Goal: Task Accomplishment & Management: Use online tool/utility

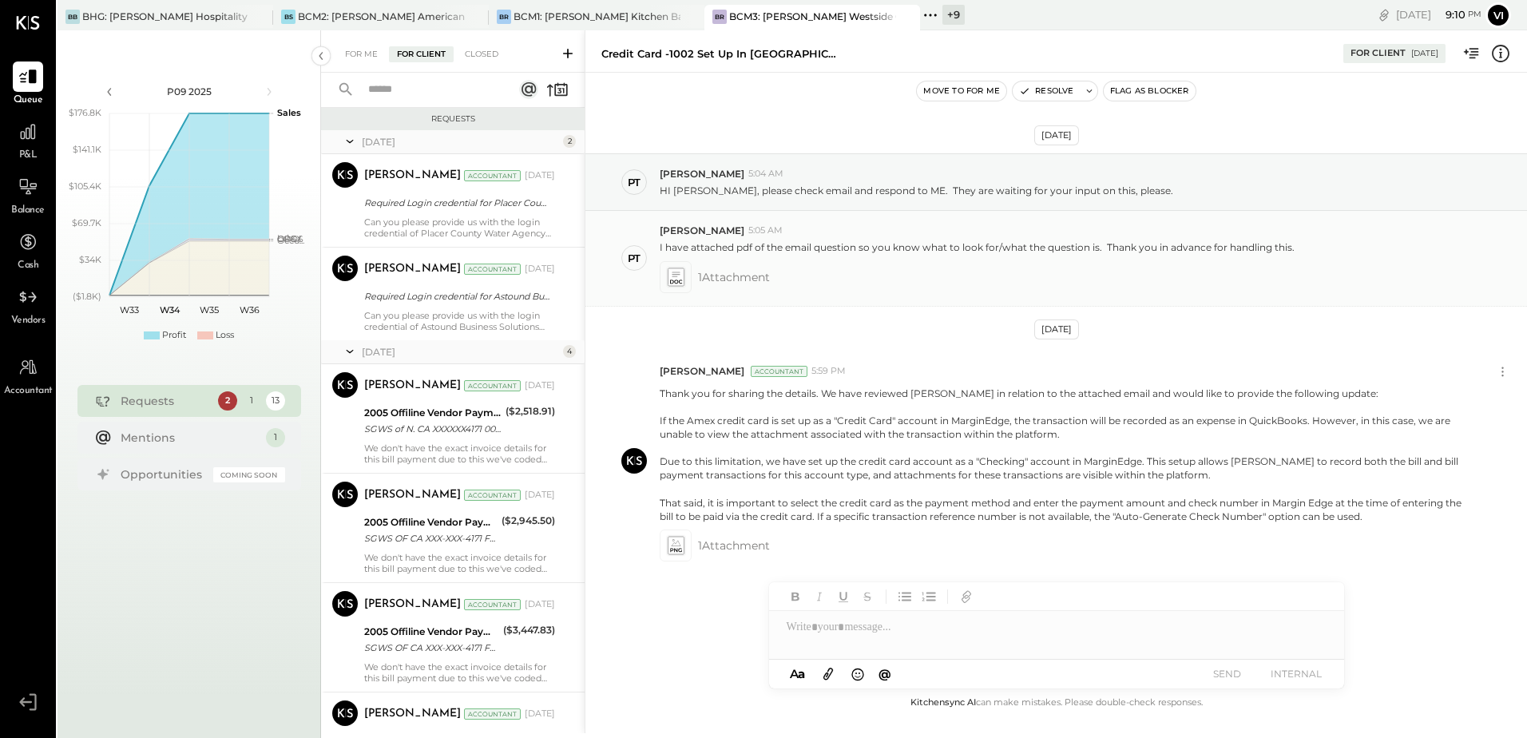
scroll to position [1, 0]
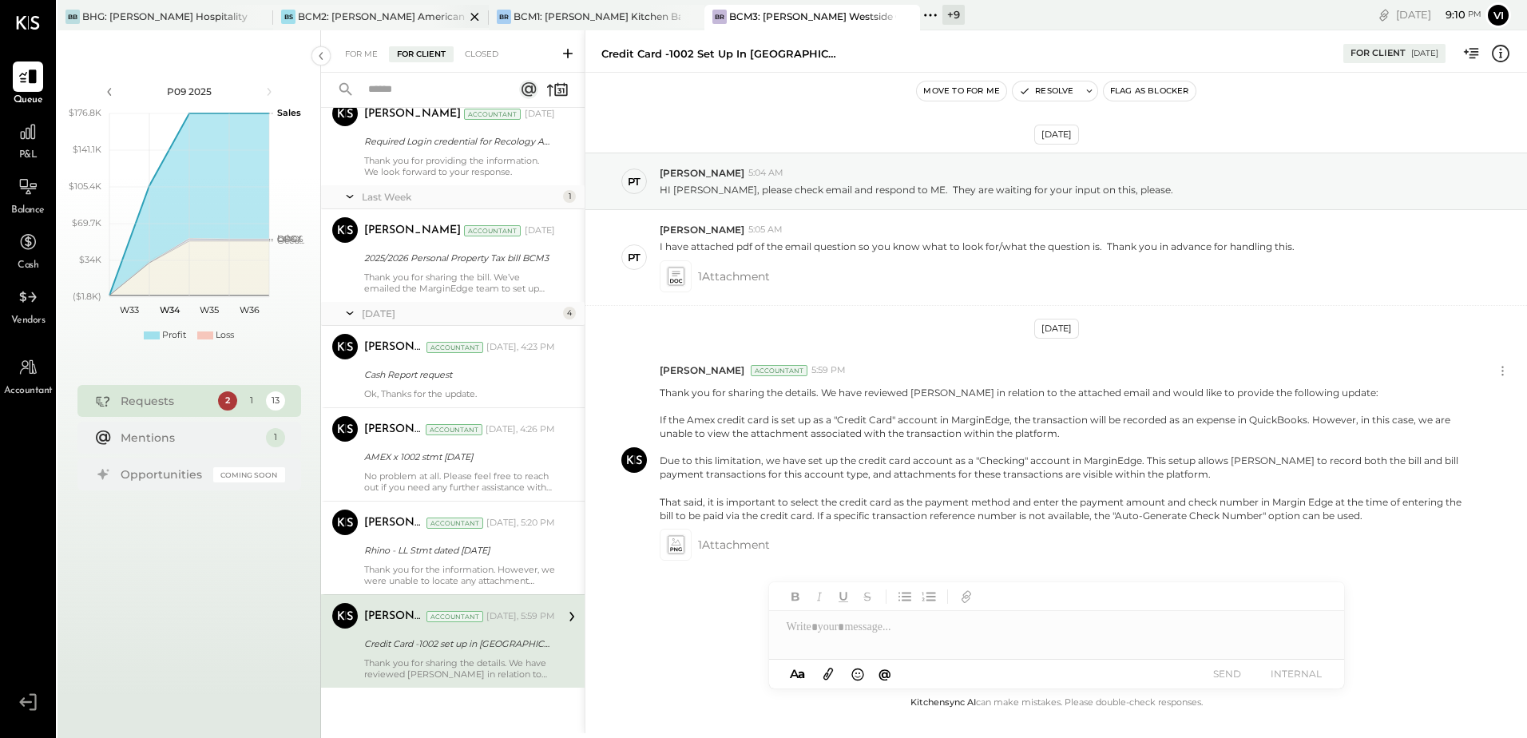
click at [368, 22] on div "BCM2: [PERSON_NAME] American Cooking" at bounding box center [381, 17] width 167 height 14
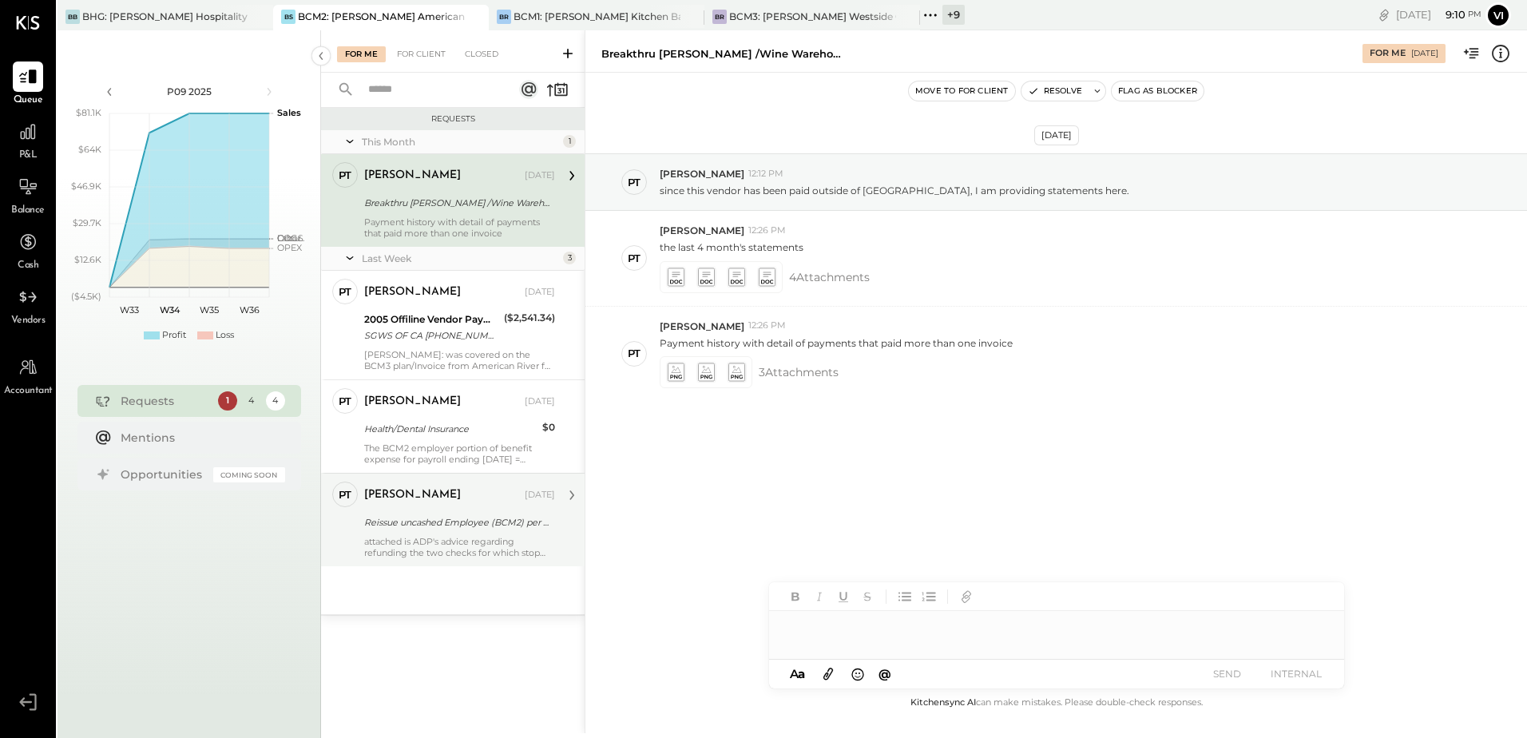
click at [411, 514] on div "Reissue uncashed Employee (BCM2) per ADP refund" at bounding box center [457, 522] width 186 height 16
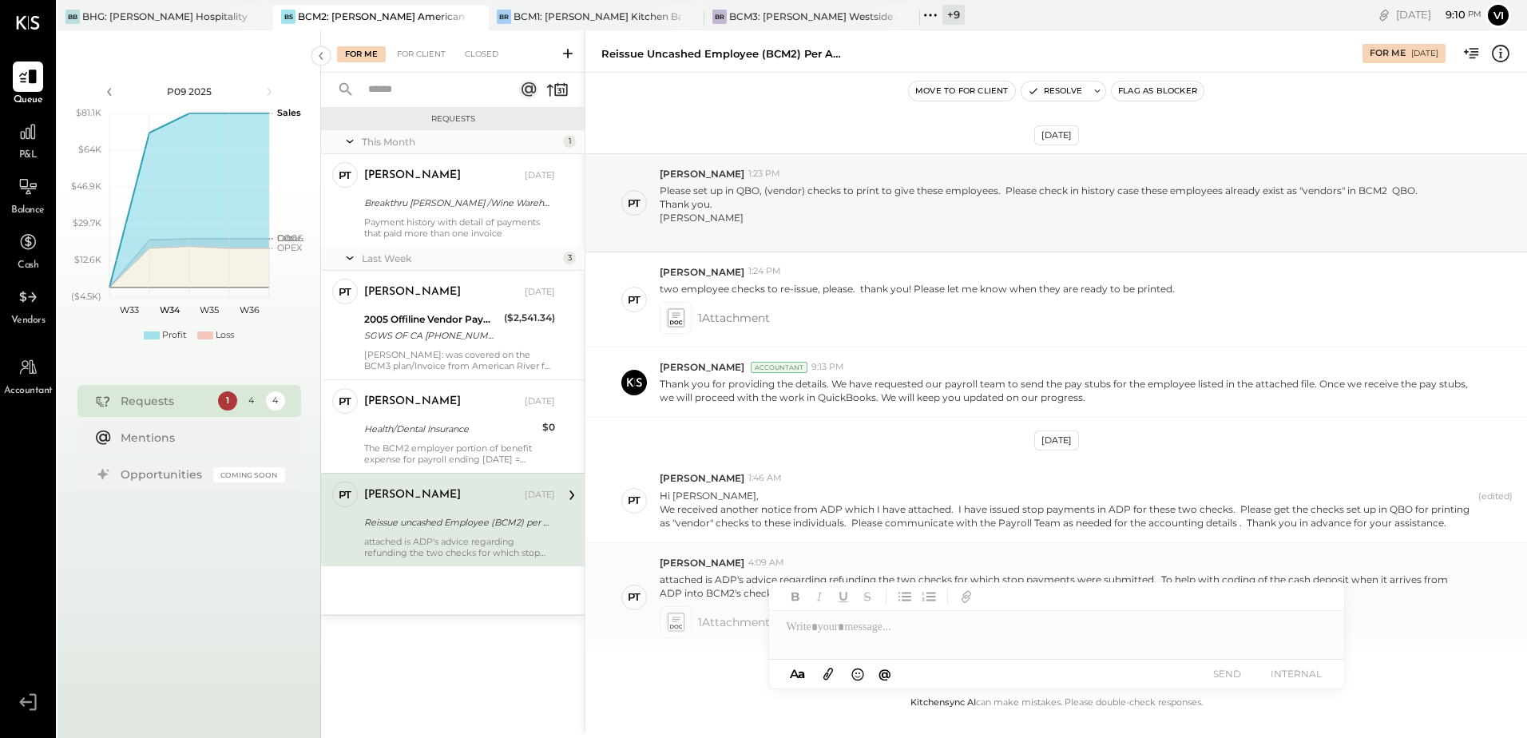
scroll to position [77, 0]
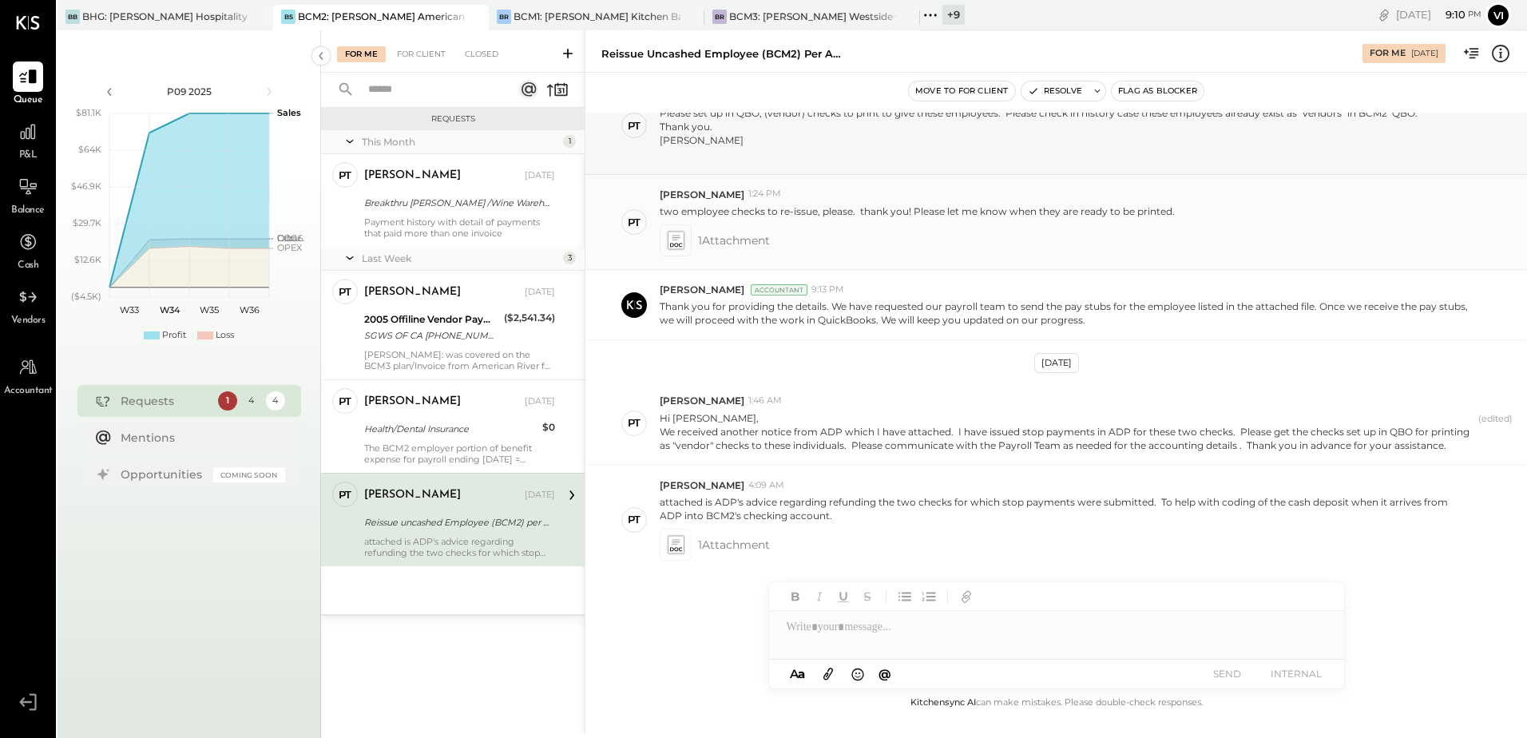
click at [677, 245] on icon at bounding box center [675, 240] width 17 height 18
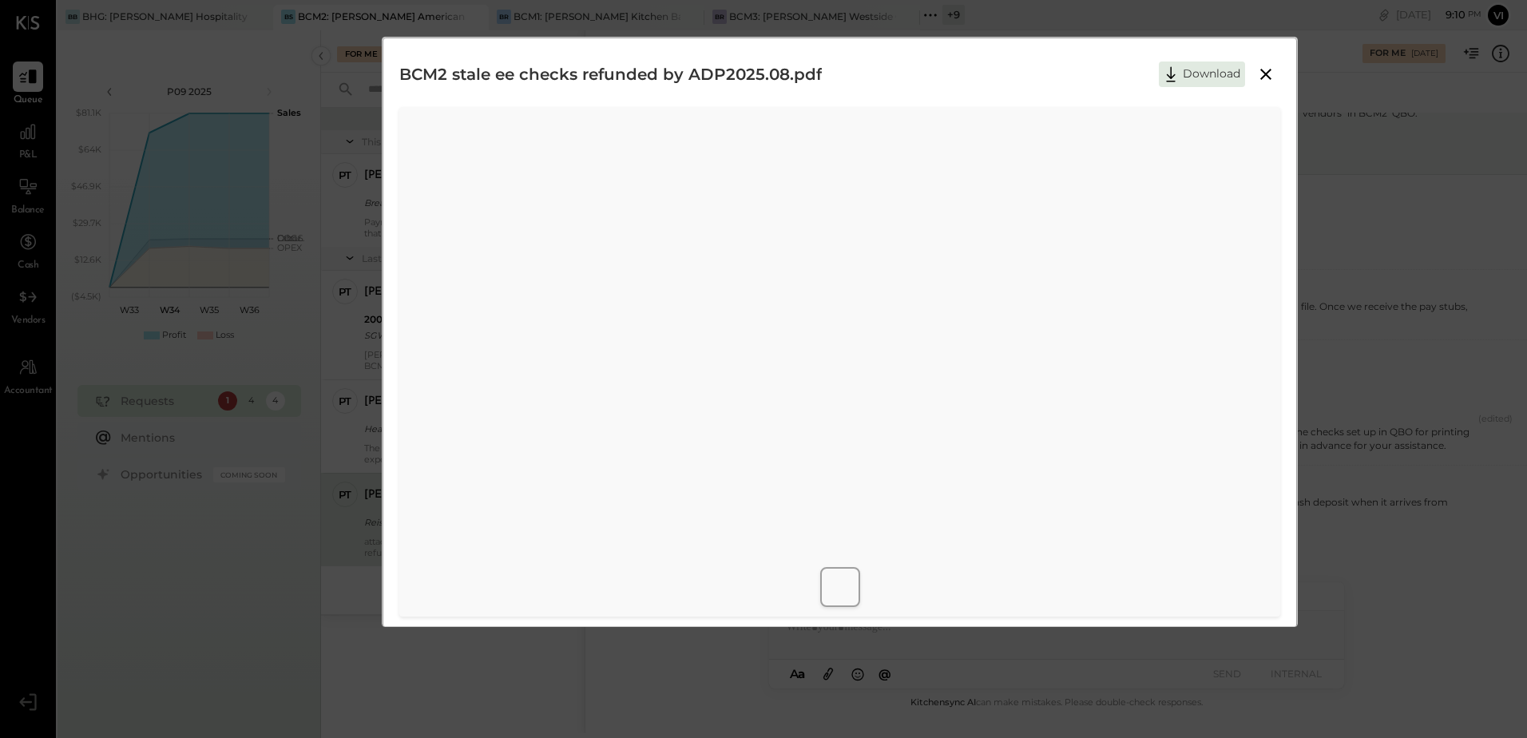
click at [1267, 77] on icon at bounding box center [1266, 74] width 11 height 11
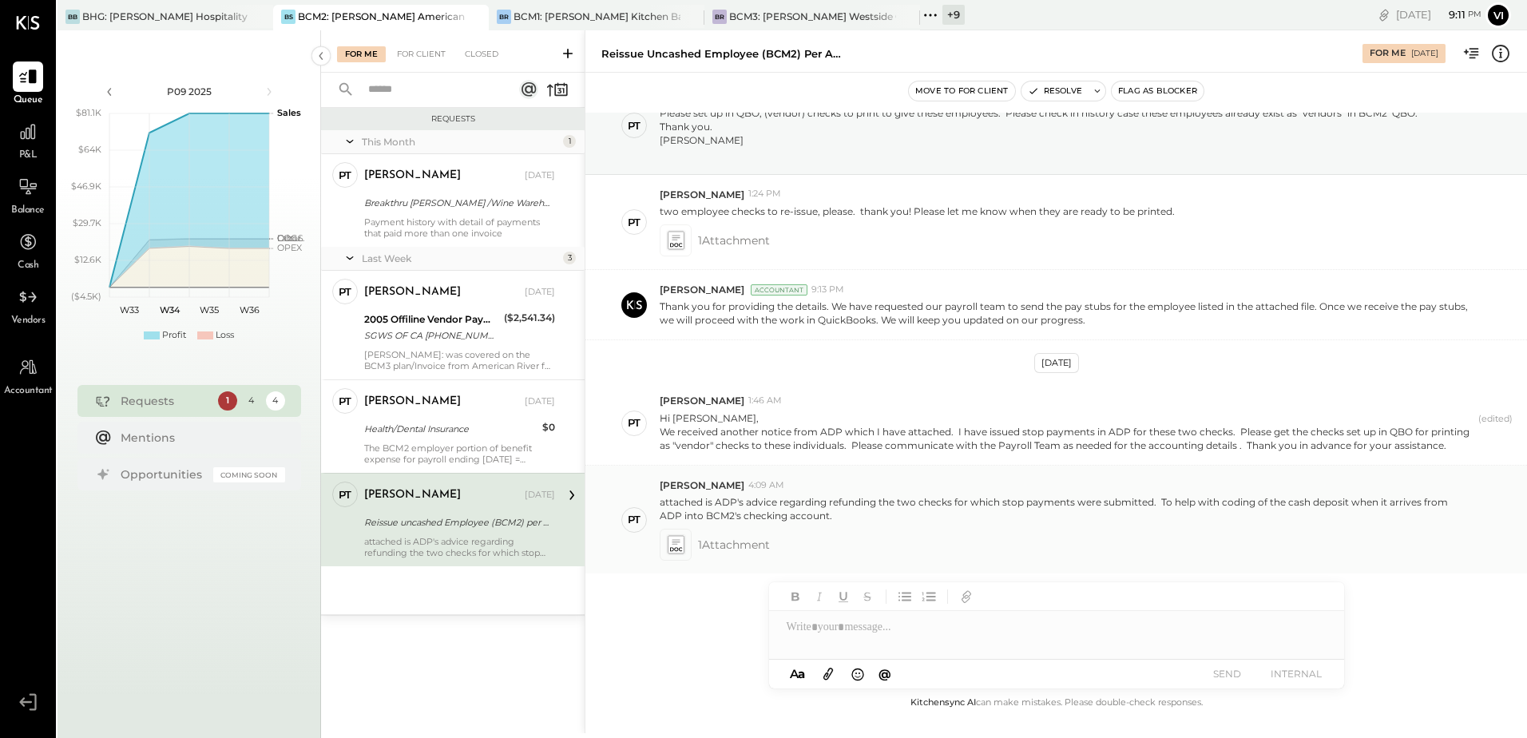
click at [682, 549] on icon at bounding box center [675, 545] width 17 height 18
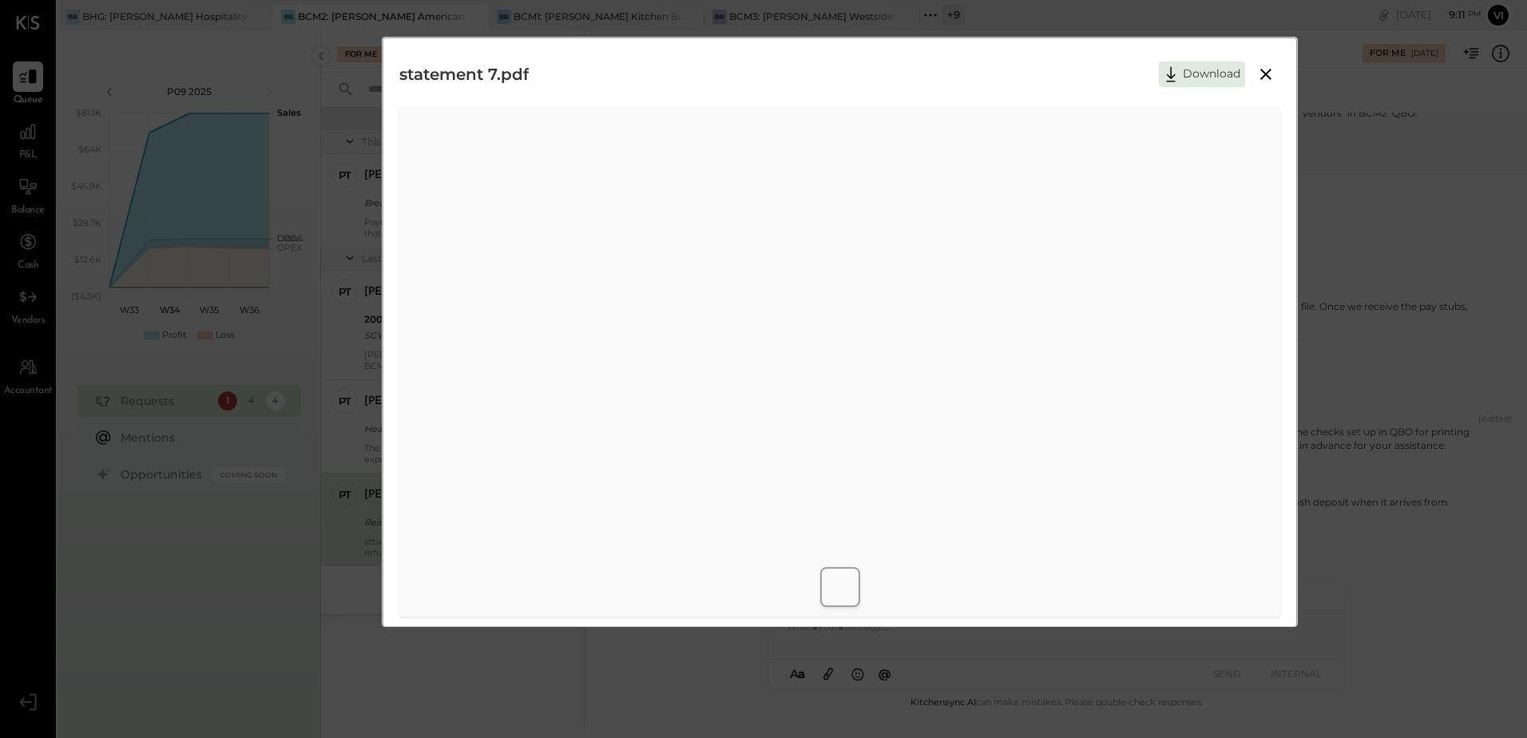
click at [1269, 80] on icon at bounding box center [1266, 74] width 19 height 19
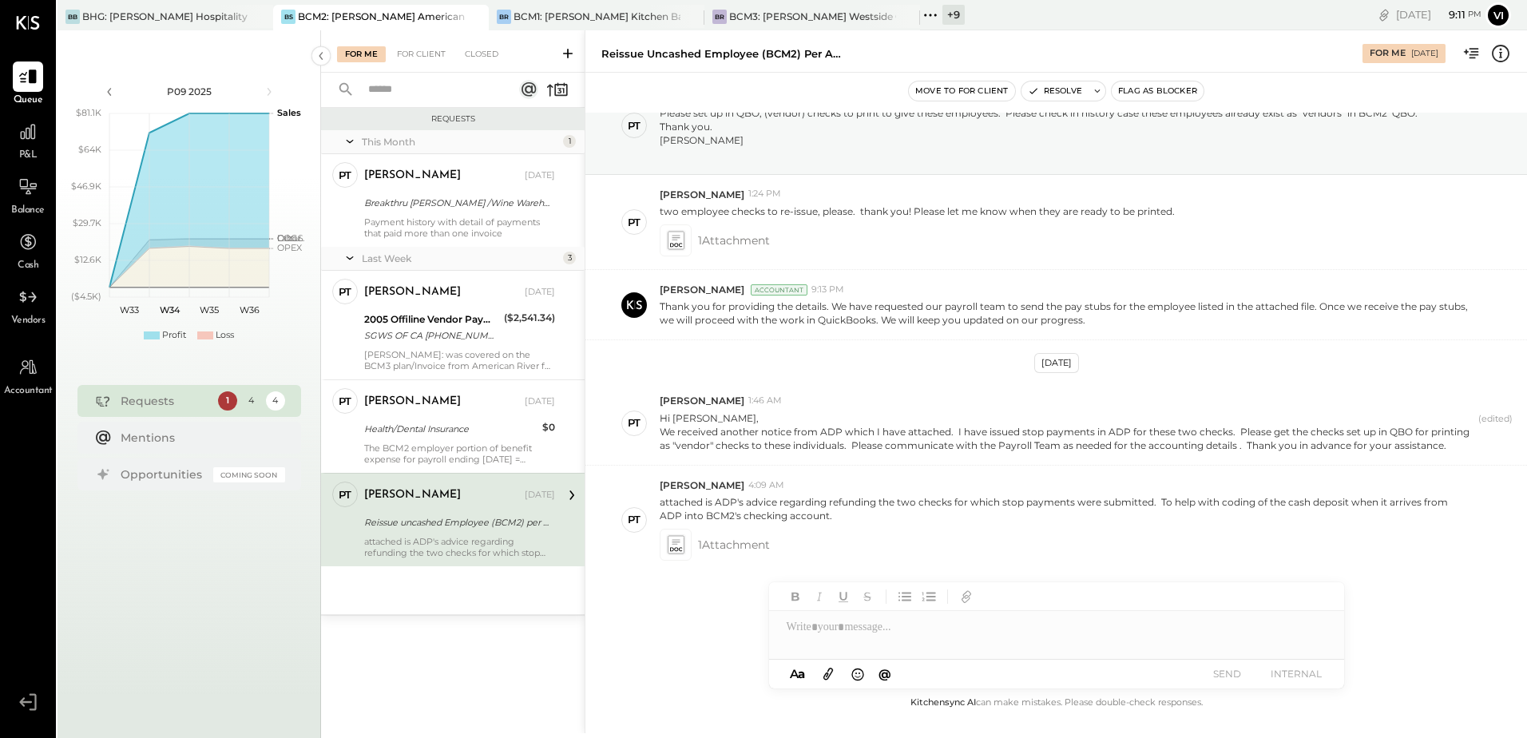
click at [870, 631] on div at bounding box center [1056, 627] width 575 height 32
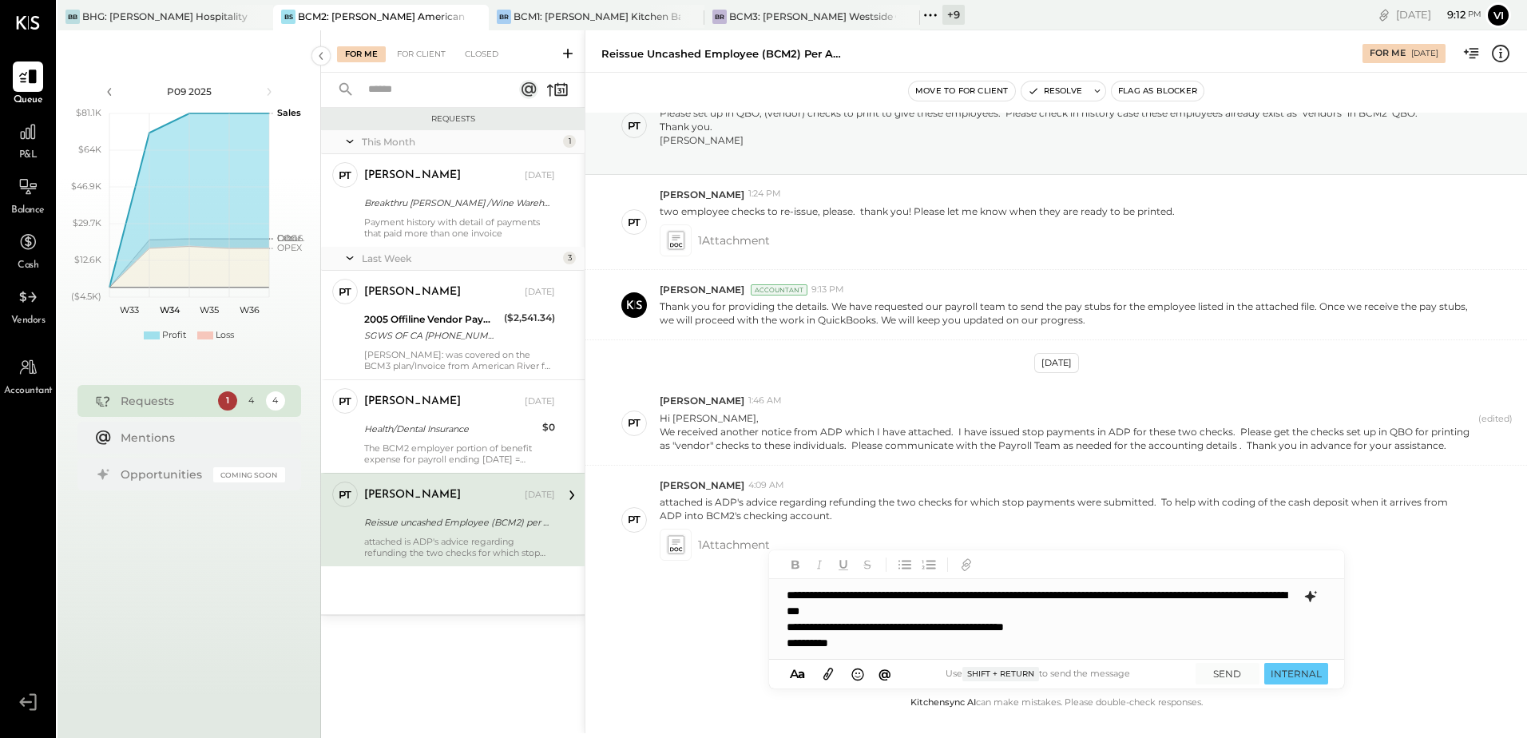
click at [1304, 600] on icon at bounding box center [1310, 596] width 19 height 19
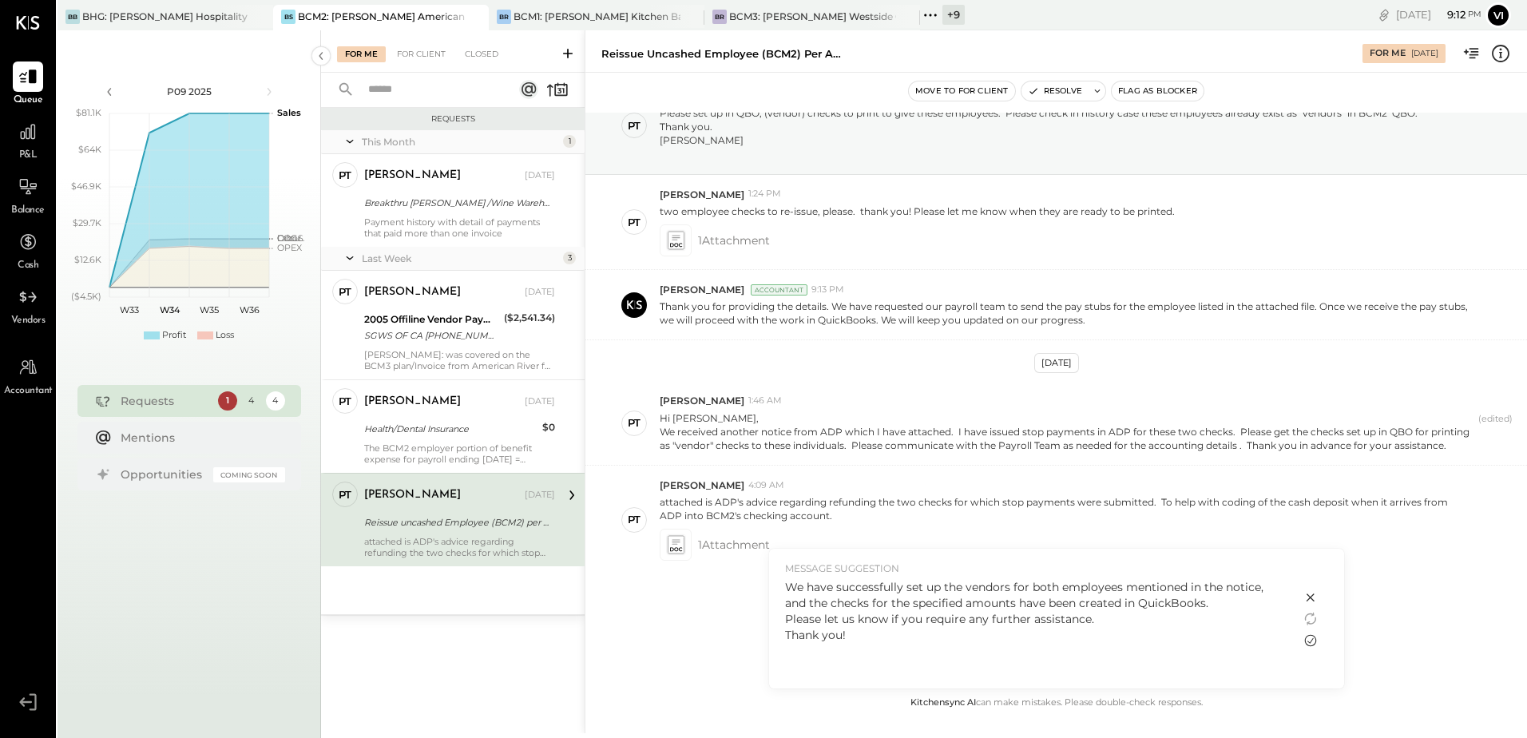
click at [1309, 641] on icon at bounding box center [1310, 640] width 19 height 19
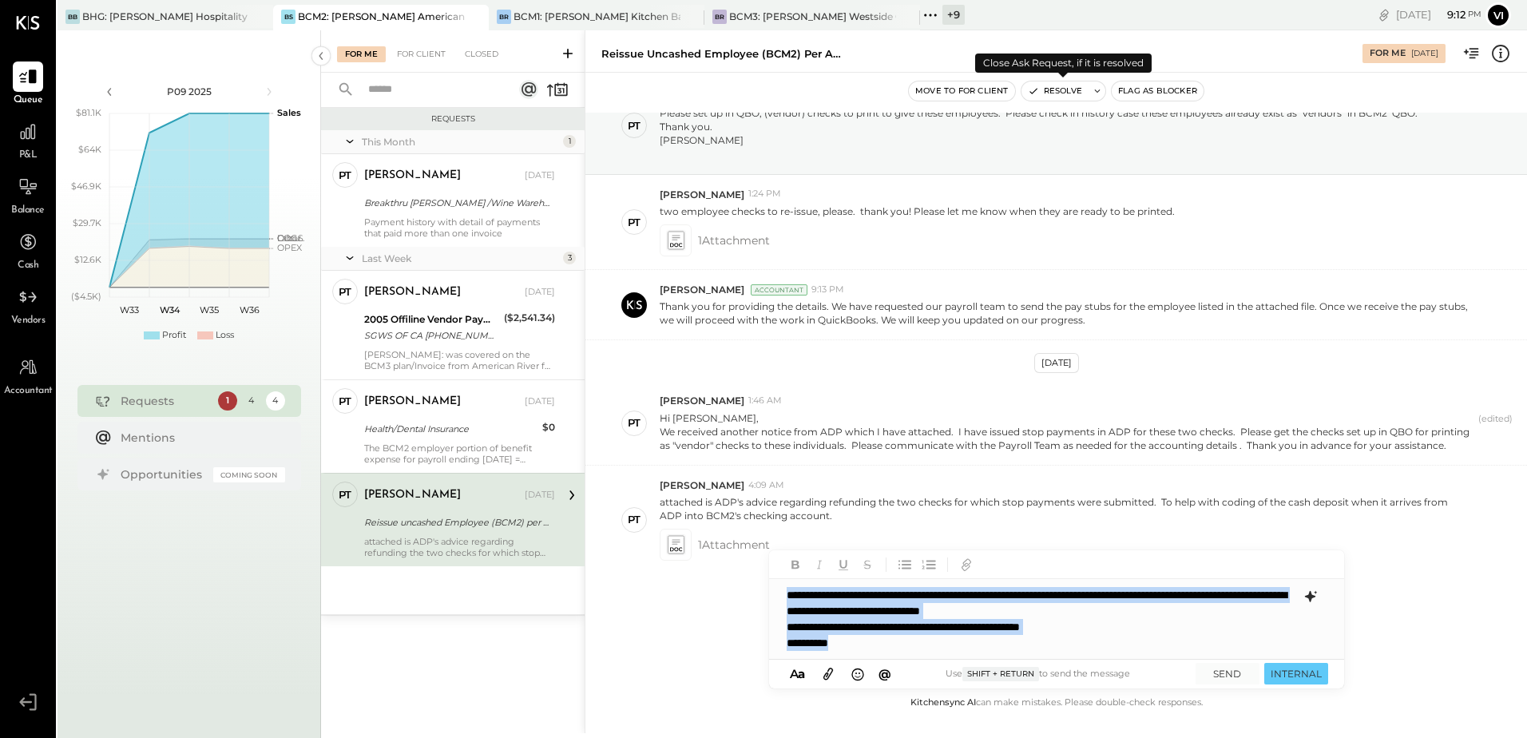
click at [1097, 92] on icon at bounding box center [1098, 90] width 6 height 3
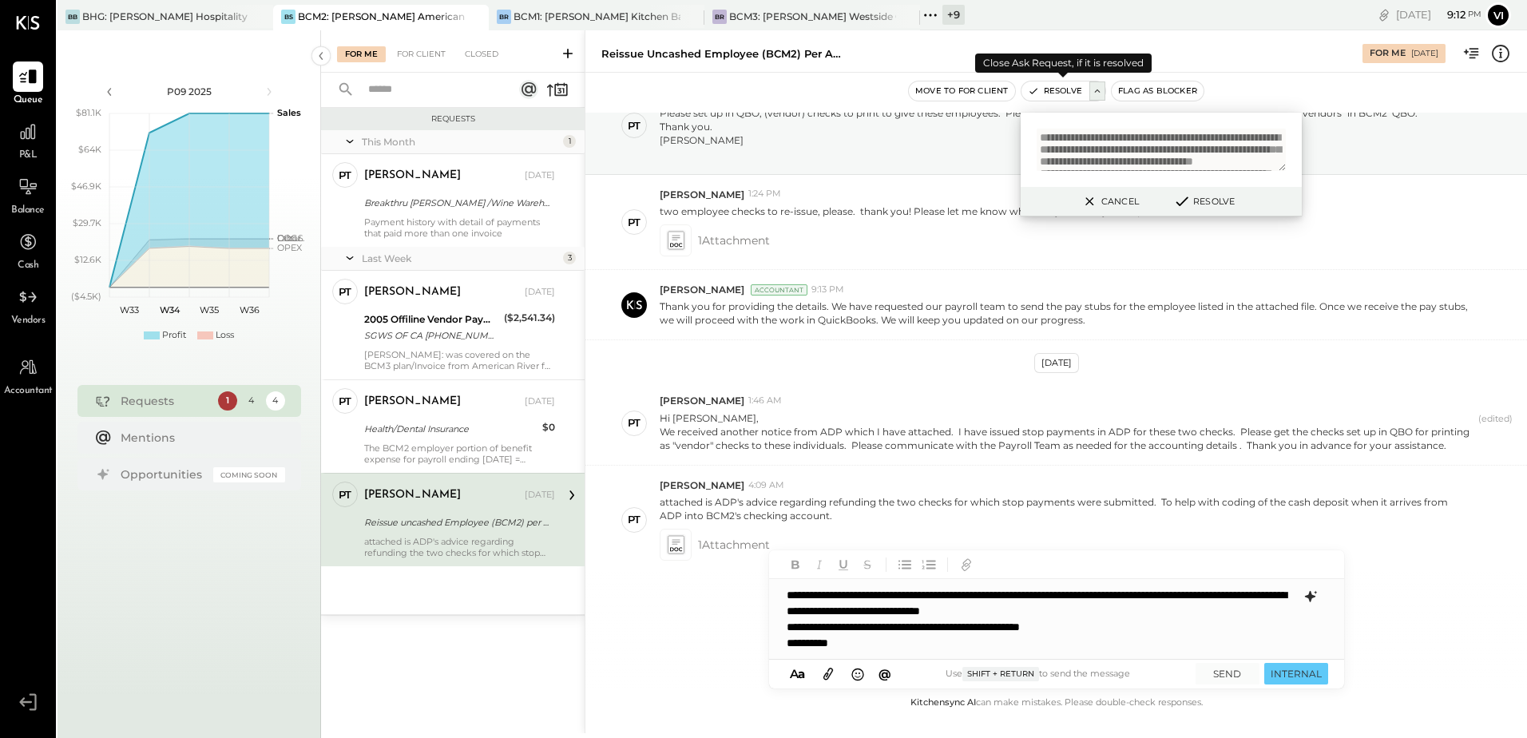
scroll to position [76, 0]
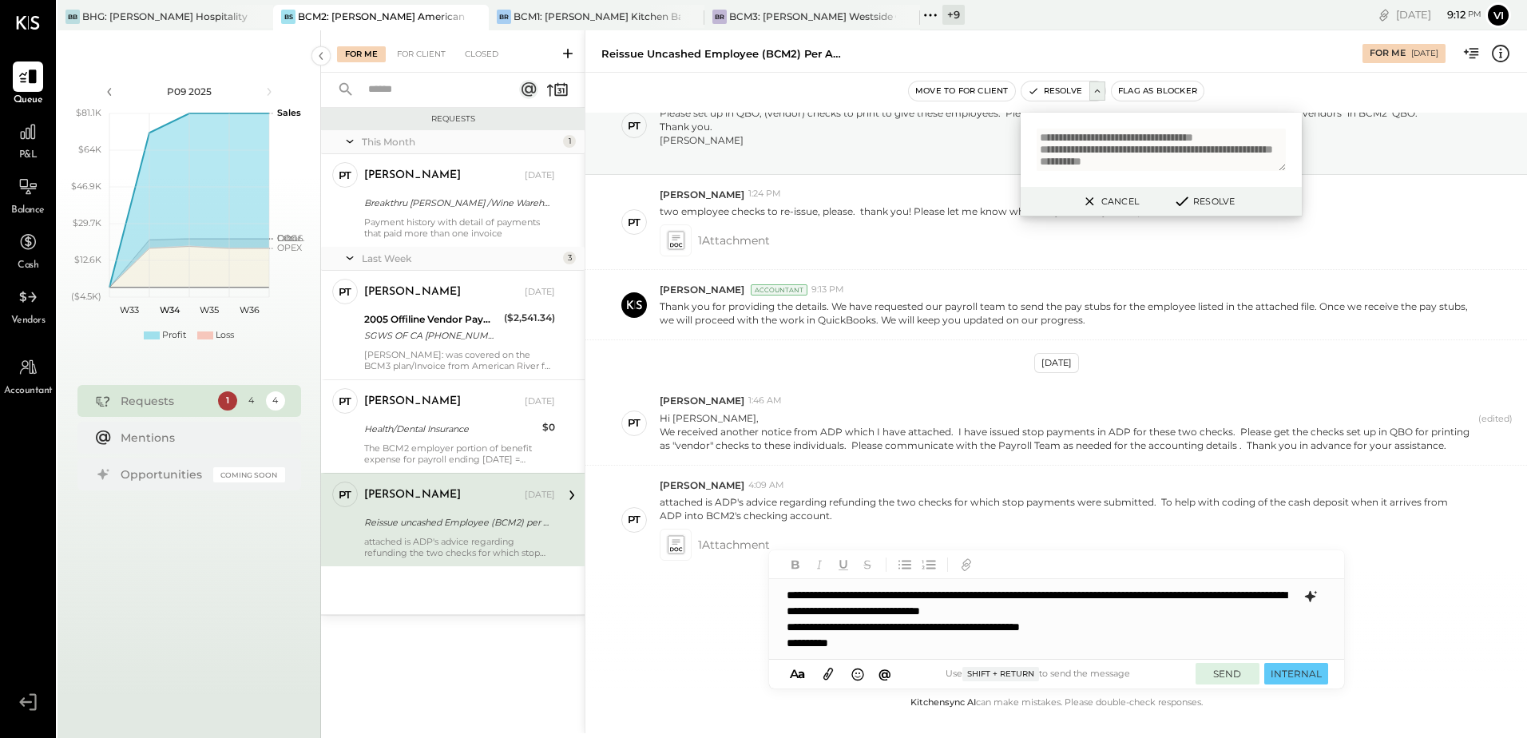
type textarea "**********"
click at [1222, 675] on button "SEND" at bounding box center [1228, 674] width 64 height 22
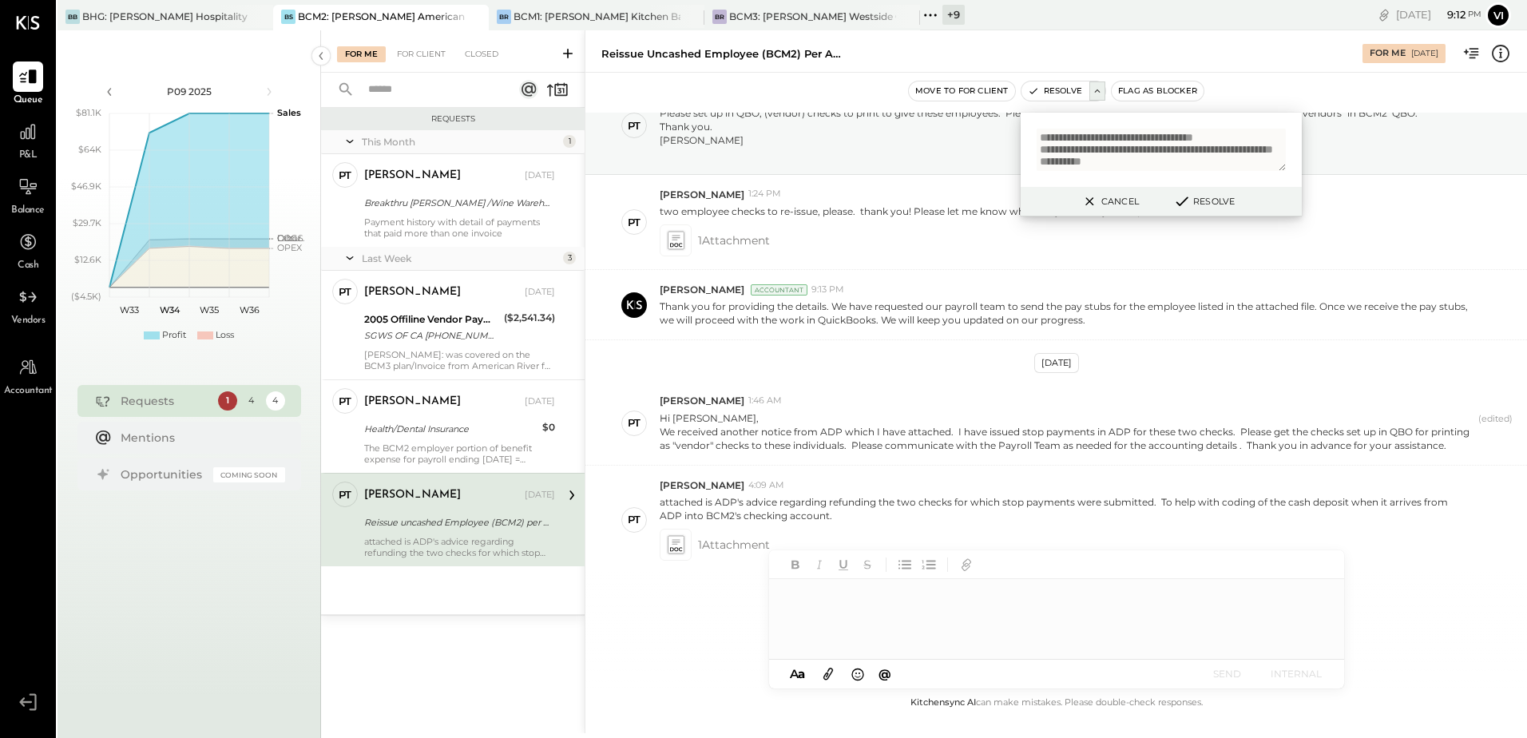
click at [1211, 193] on button "Resolve" at bounding box center [1204, 201] width 72 height 19
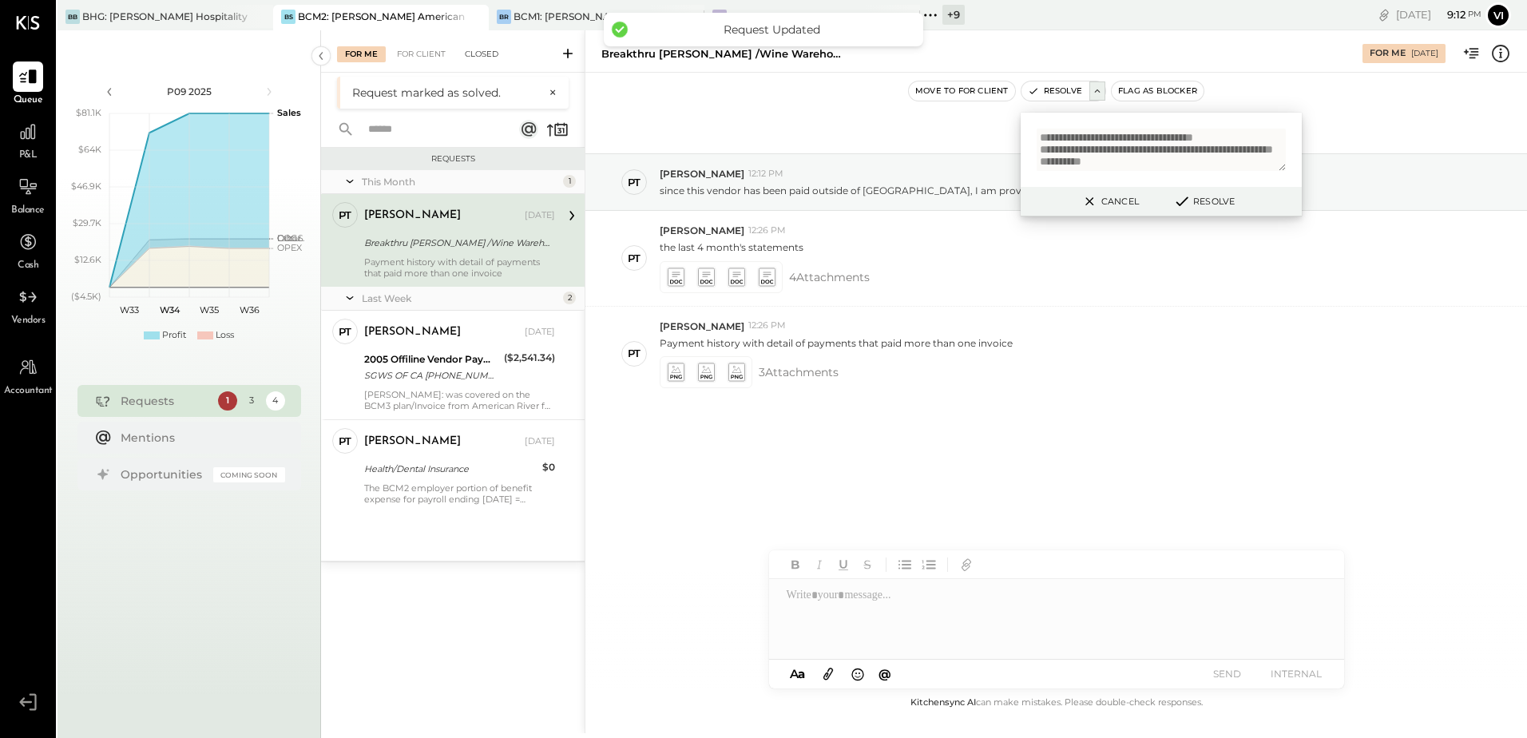
click at [496, 52] on div "Closed" at bounding box center [482, 54] width 50 height 16
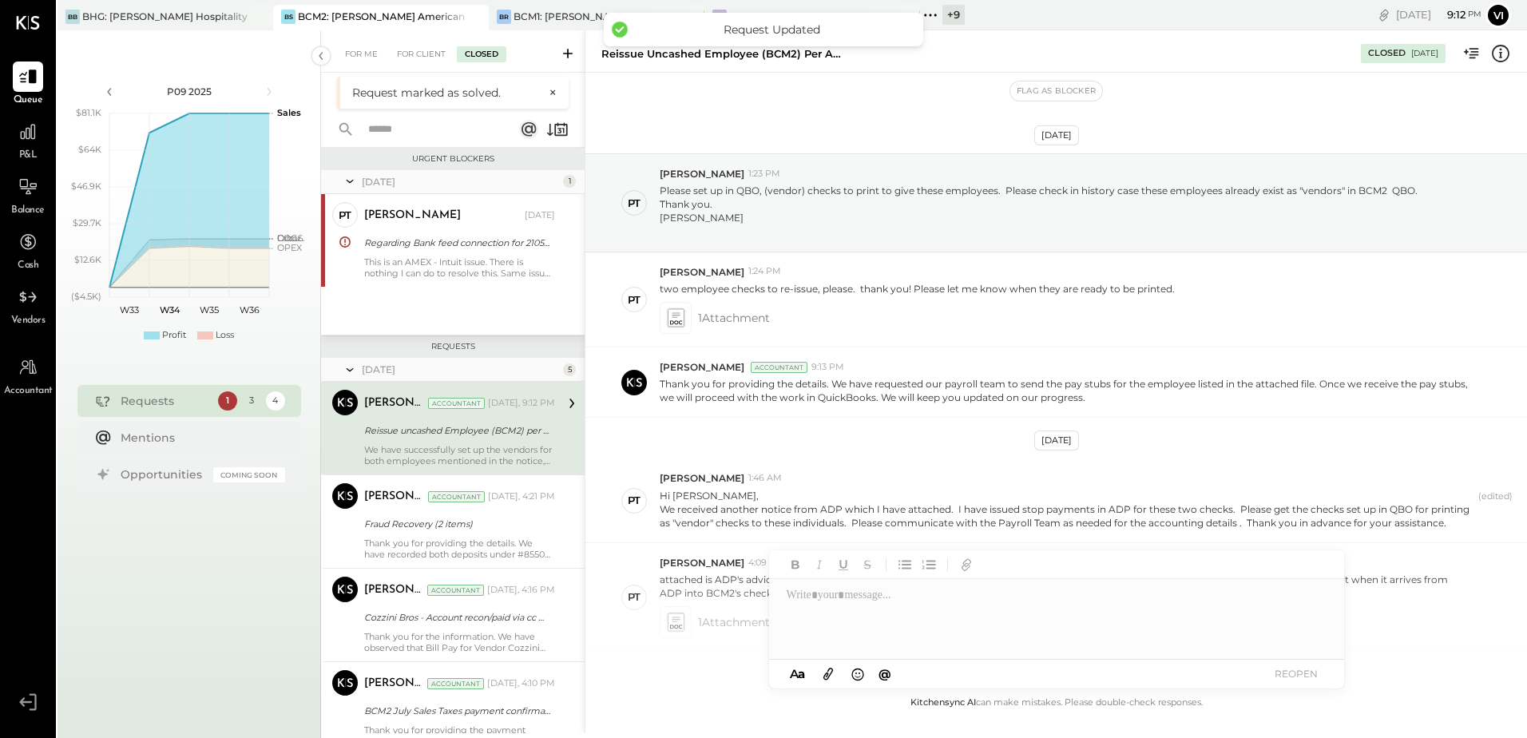
scroll to position [306, 0]
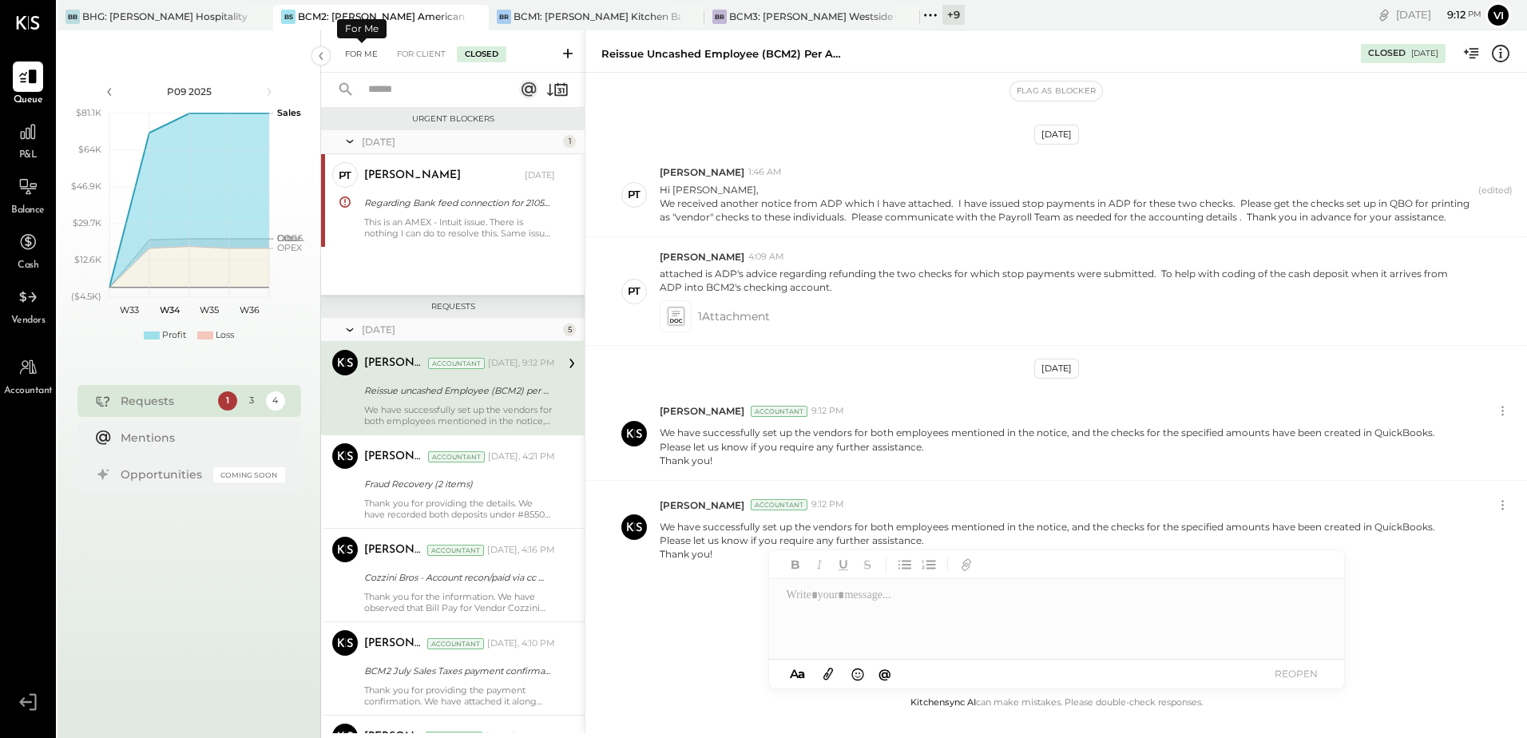
click at [359, 52] on div "For Me" at bounding box center [361, 54] width 49 height 16
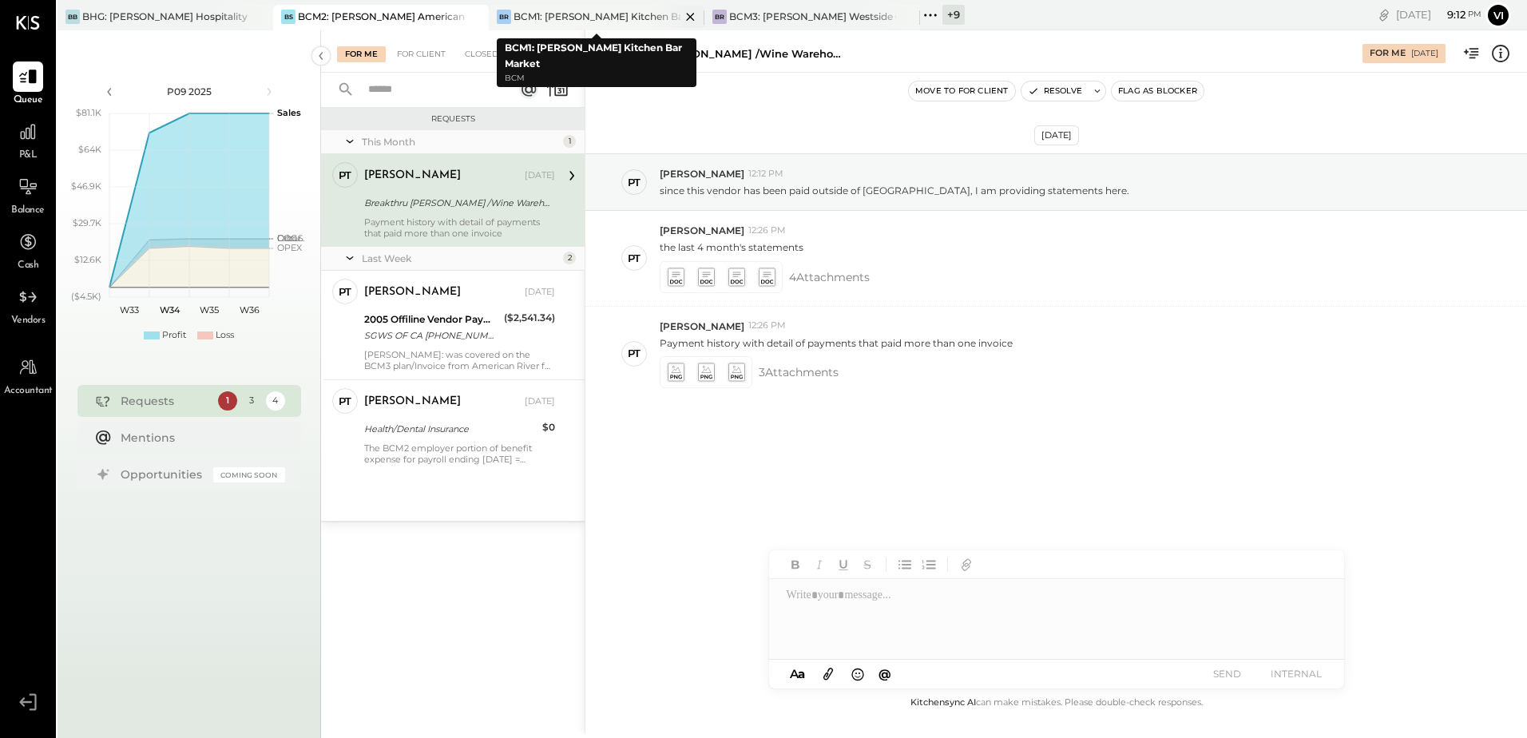
click at [592, 17] on div "BCM1: [PERSON_NAME] Kitchen Bar Market" at bounding box center [597, 17] width 167 height 14
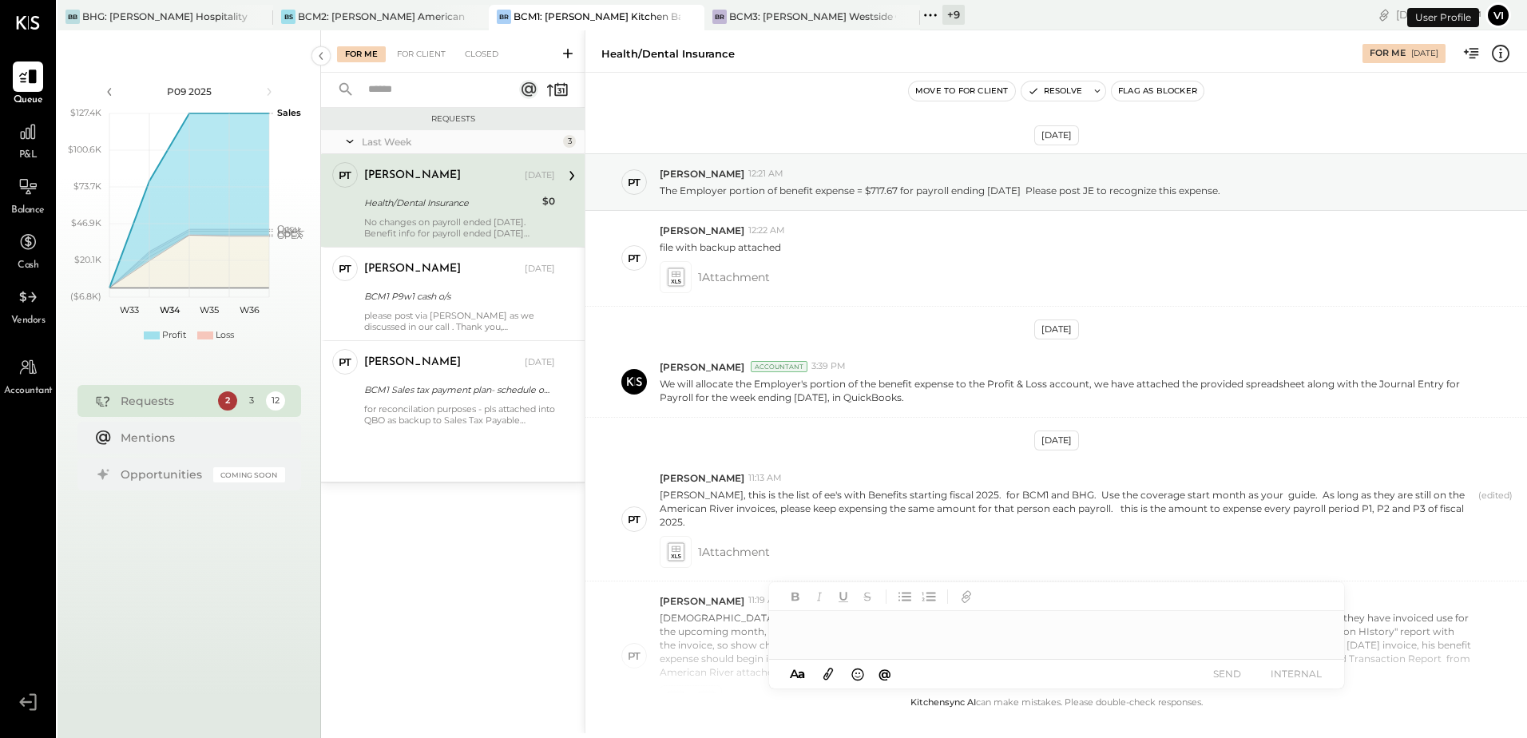
scroll to position [593, 0]
